Goal: Information Seeking & Learning: Understand process/instructions

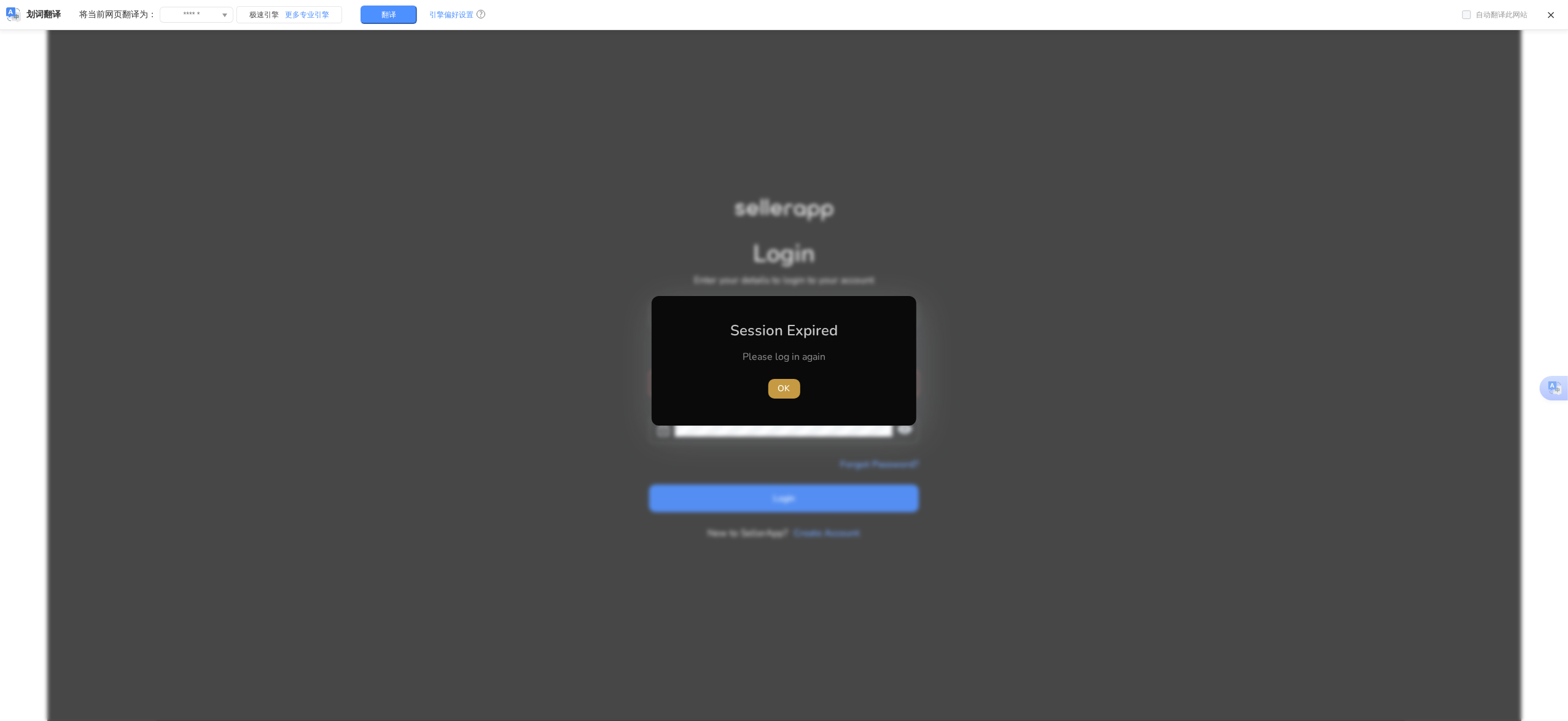
click at [787, 394] on span "OK" at bounding box center [785, 388] width 12 height 13
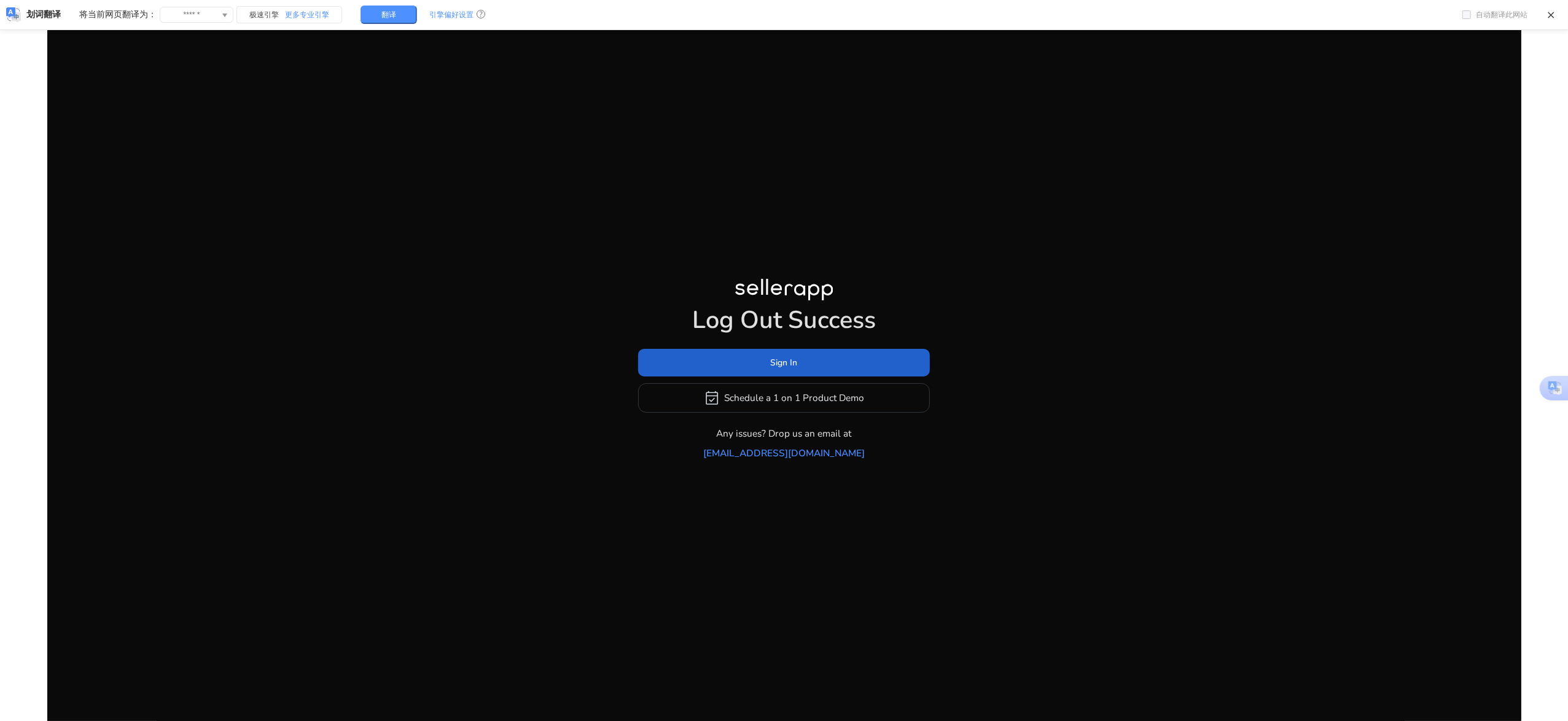
click at [776, 370] on span "Sign In" at bounding box center [784, 363] width 27 height 13
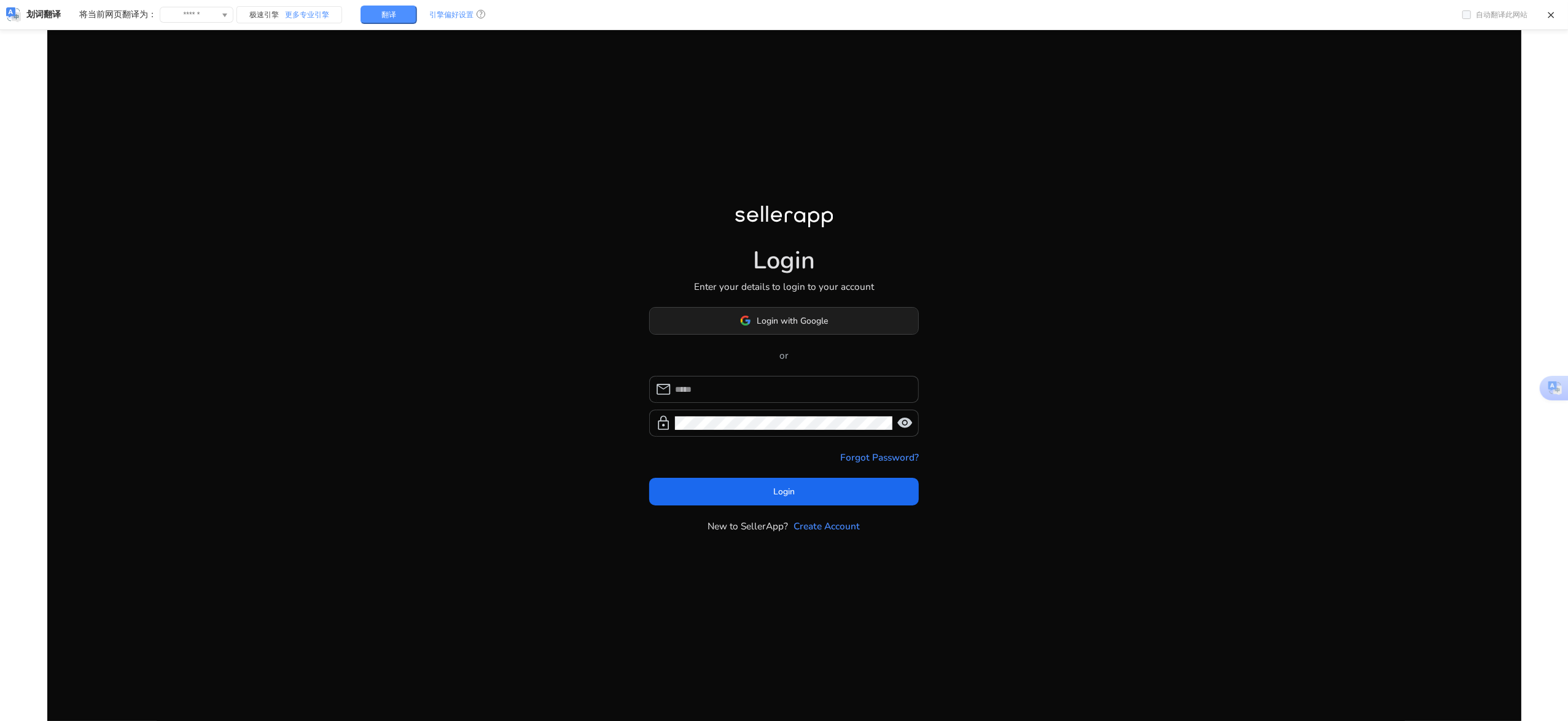
click at [751, 322] on span "Login with Google" at bounding box center [785, 321] width 89 height 13
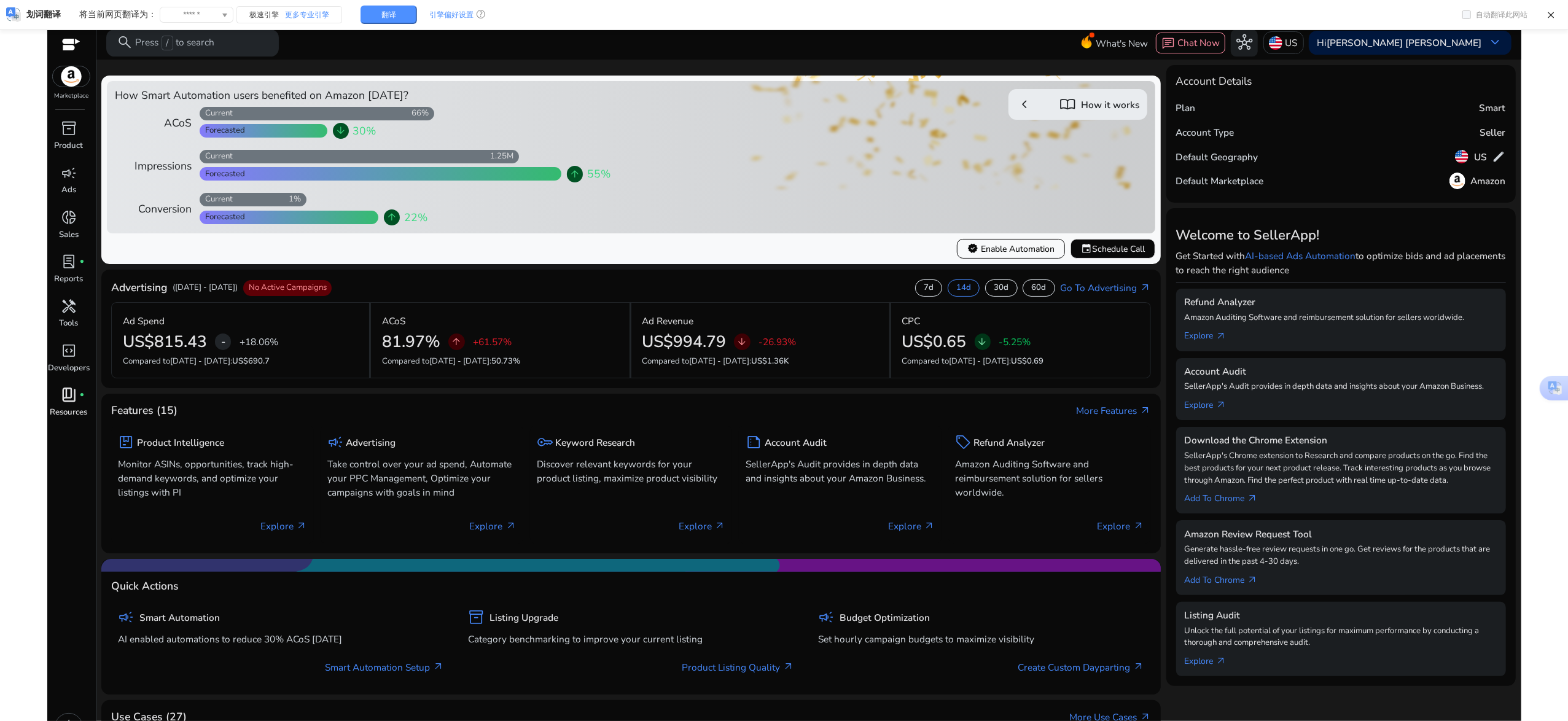
click at [61, 399] on span "book_4" at bounding box center [69, 394] width 16 height 16
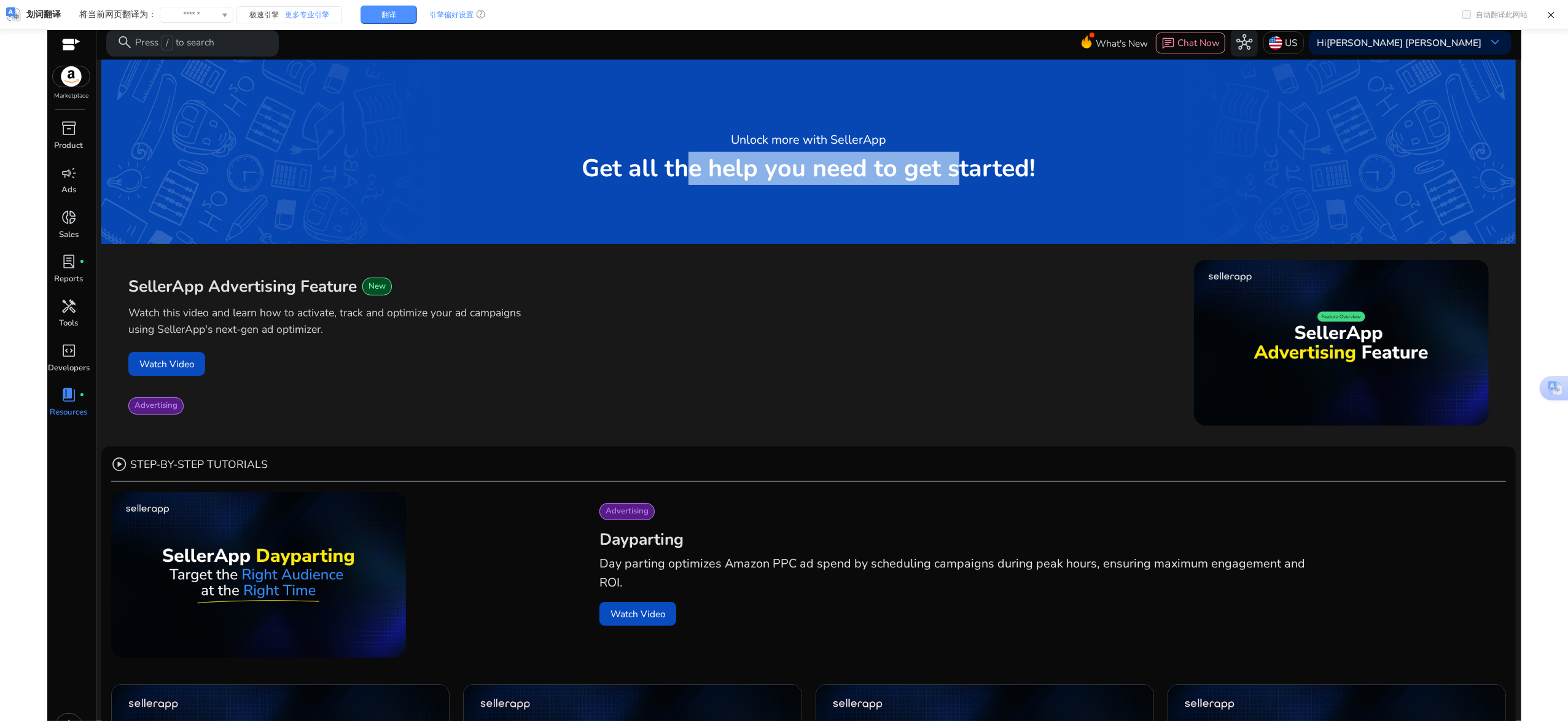
drag, startPoint x: 671, startPoint y: 177, endPoint x: 949, endPoint y: 185, distance: 278.1
click at [949, 186] on div "Unlock more with SellerApp Get all the help you need to get started!" at bounding box center [808, 152] width 1414 height 184
click at [180, 363] on button "Watch Video" at bounding box center [166, 364] width 77 height 24
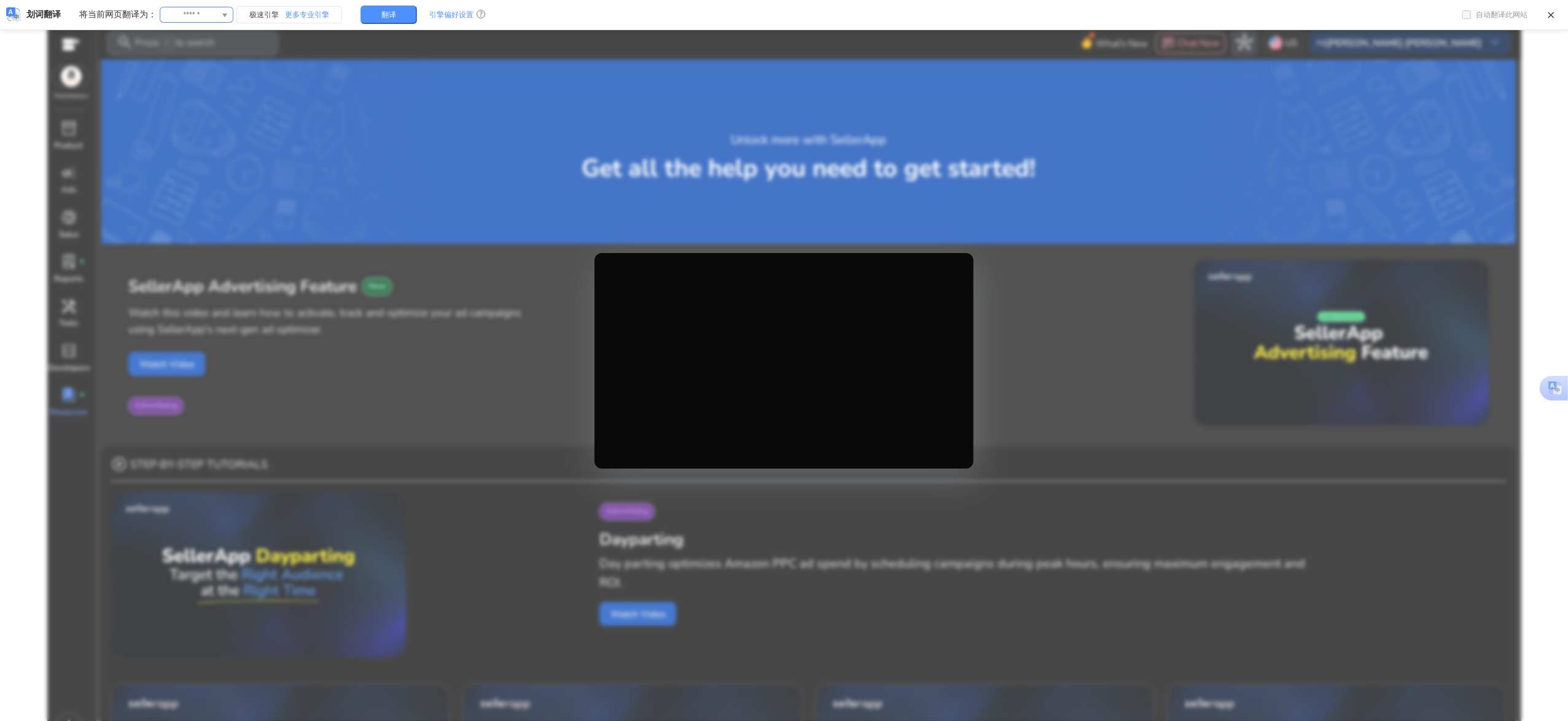
click at [199, 15] on input "******" at bounding box center [192, 15] width 55 height 15
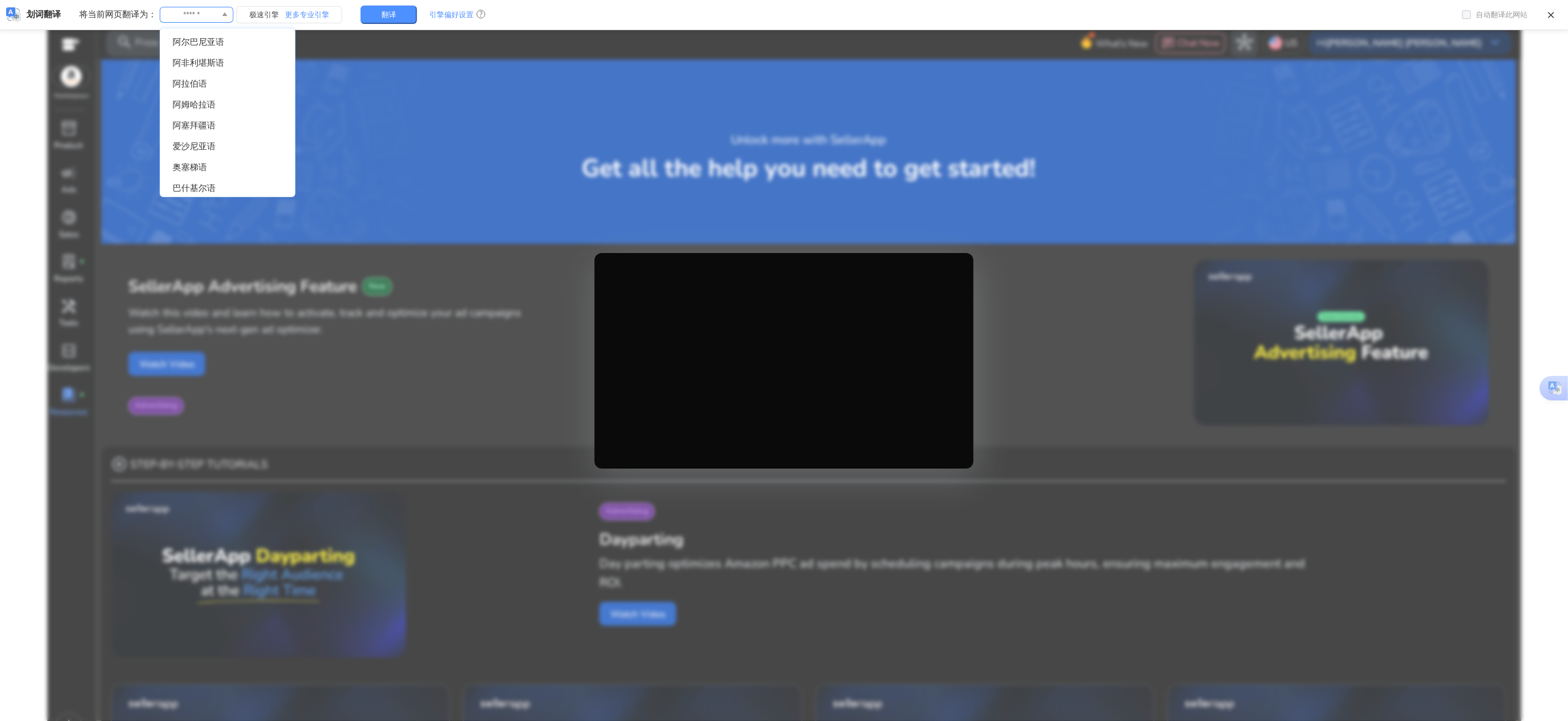
scroll to position [1485, 0]
click at [197, 183] on span "中文(简体)" at bounding box center [193, 186] width 40 height 9
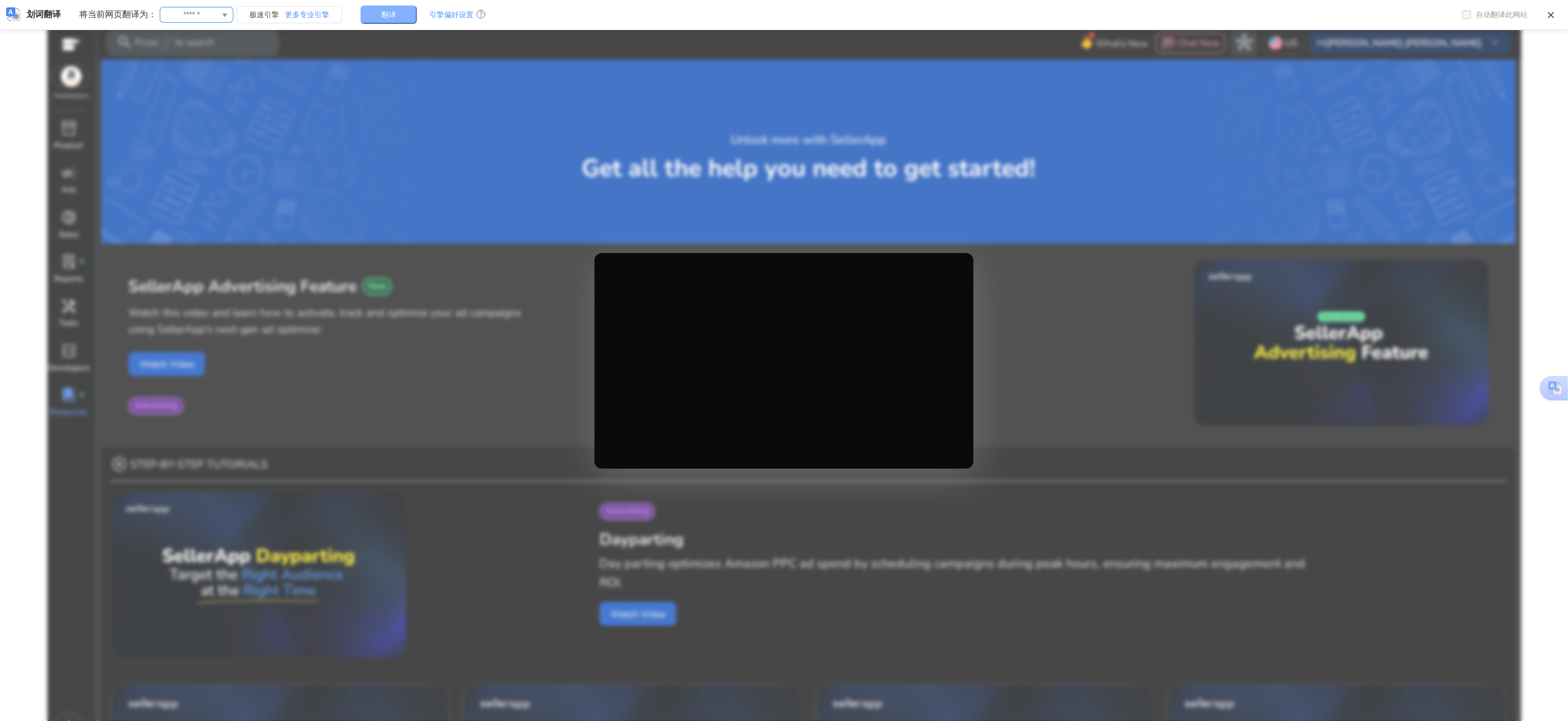
click at [389, 15] on span "翻译" at bounding box center [388, 15] width 15 height 8
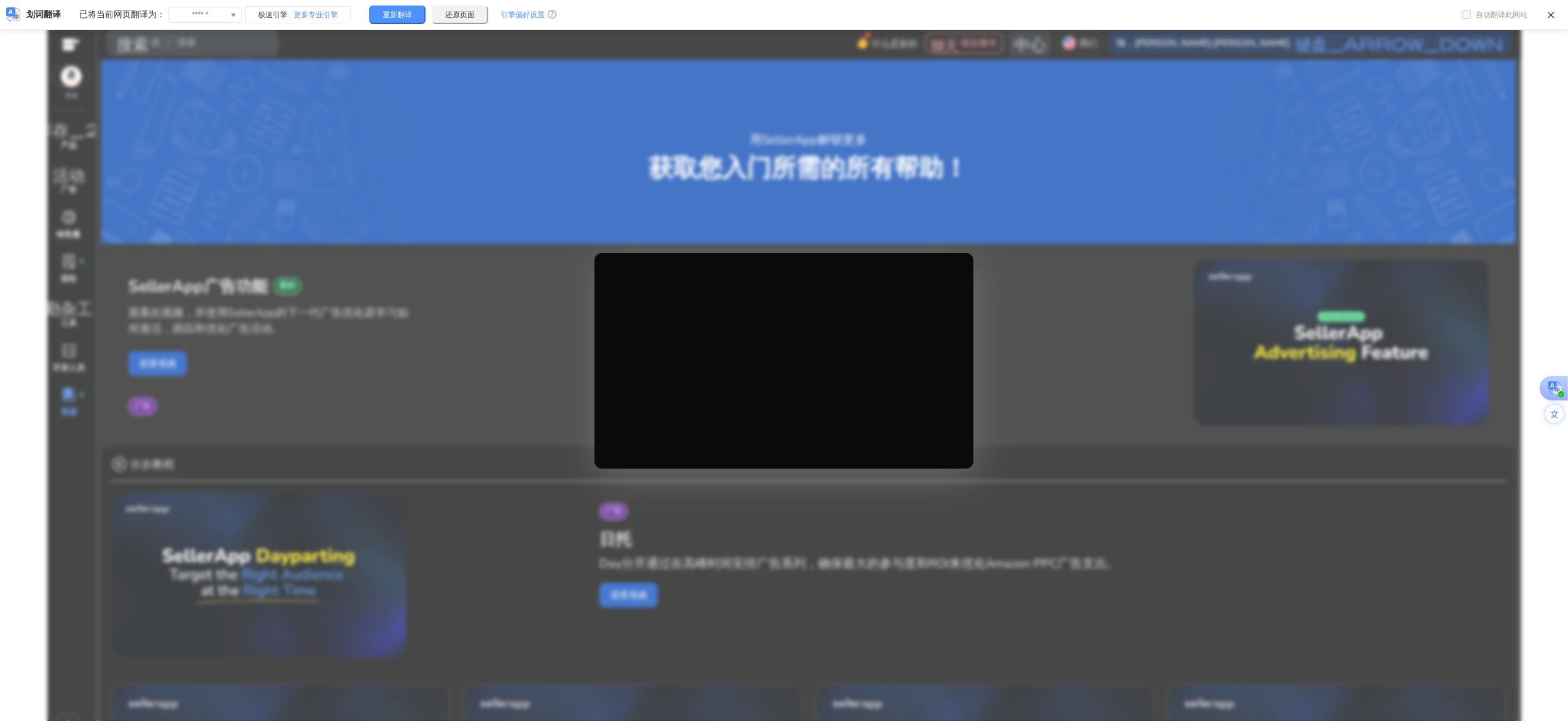
click at [1043, 414] on div at bounding box center [784, 360] width 1568 height 721
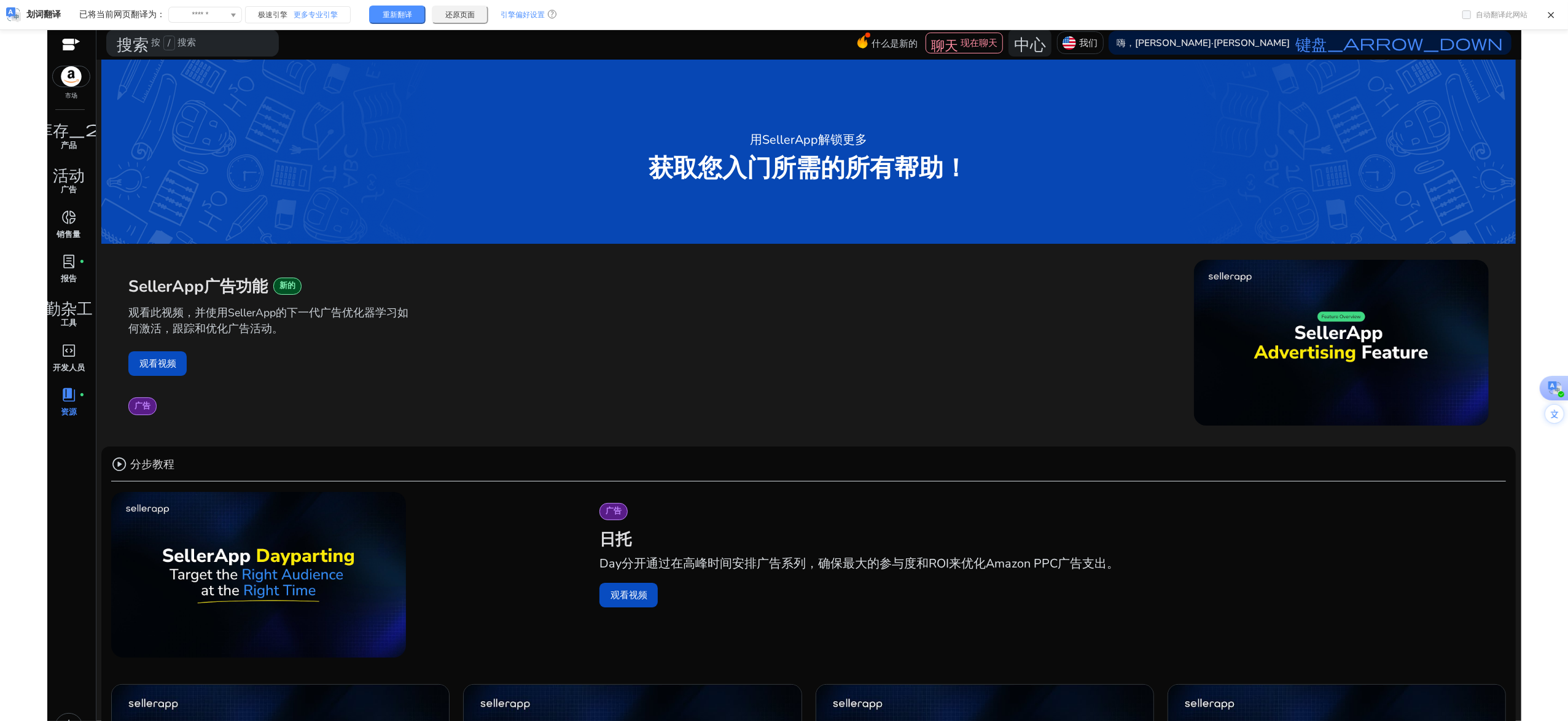
click at [818, 163] on font "获取您入门所需的所有帮助！" at bounding box center [809, 168] width 320 height 33
click at [146, 365] on font "观看视频" at bounding box center [157, 363] width 37 height 13
